Goal: Information Seeking & Learning: Learn about a topic

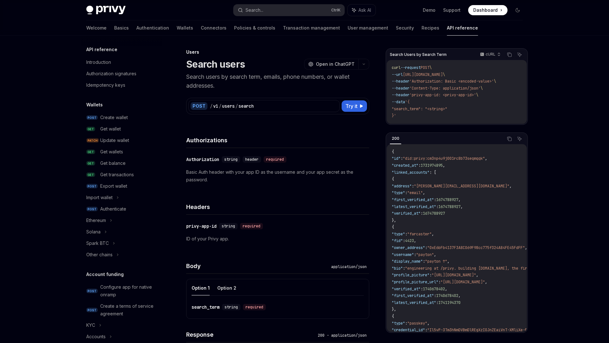
scroll to position [324, 0]
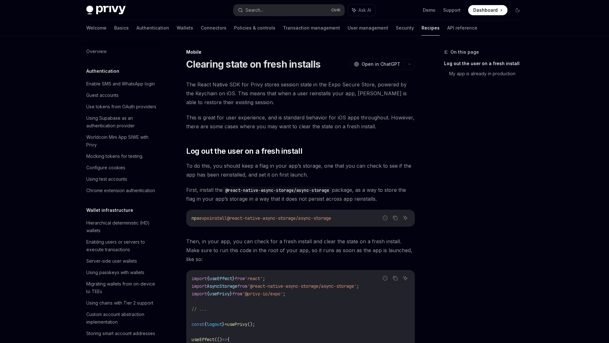
scroll to position [658, 0]
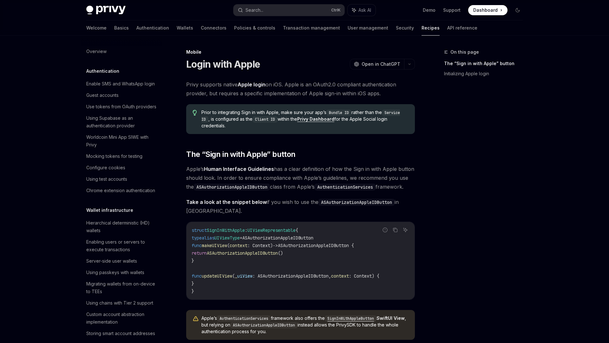
scroll to position [628, 0]
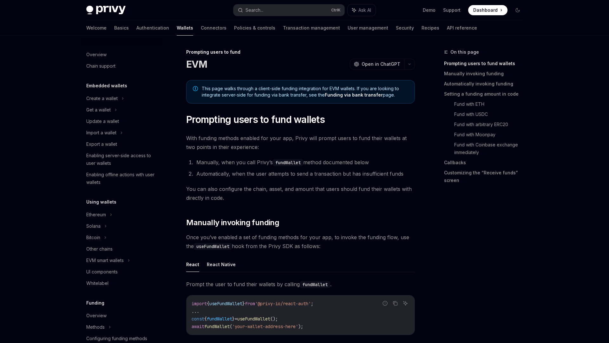
scroll to position [172, 0]
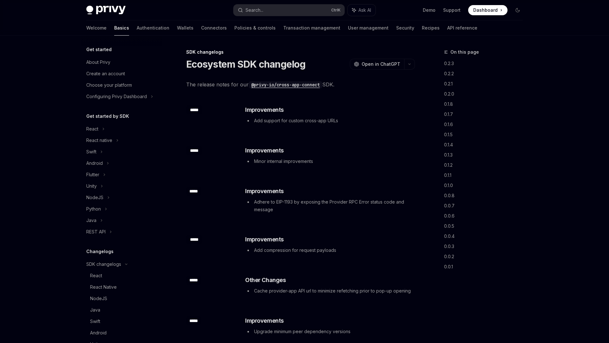
scroll to position [132, 0]
